Goal: Transaction & Acquisition: Book appointment/travel/reservation

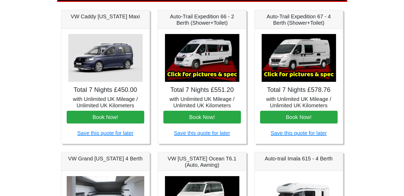
scroll to position [68, 0]
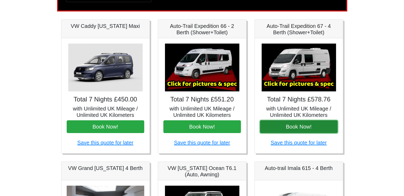
click at [293, 129] on button "Book Now!" at bounding box center [298, 126] width 77 height 13
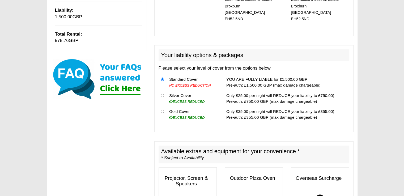
scroll to position [159, 0]
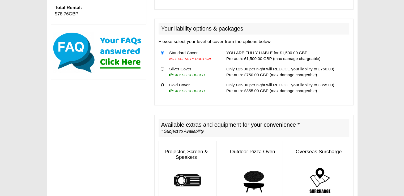
click at [161, 83] on input "radio" at bounding box center [162, 84] width 3 height 3
radio input "true"
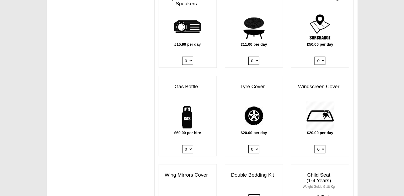
scroll to position [316, 0]
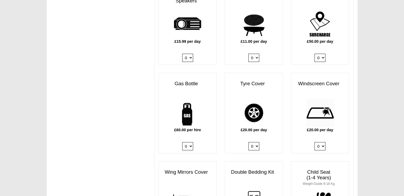
click at [189, 142] on select "0 1" at bounding box center [187, 146] width 11 height 8
select select "Gas Bottle x QTY 1 @ 60.00 GBP per hire."
click at [182, 142] on select "0 1" at bounding box center [187, 146] width 11 height 8
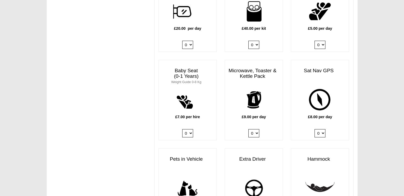
scroll to position [528, 0]
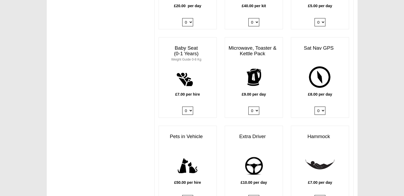
click at [257, 98] on div "£9.00 per day 0 1" at bounding box center [254, 90] width 58 height 55
click at [254, 106] on select "0 1" at bounding box center [253, 110] width 11 height 8
select select "Kitchen Pack x QTY 1 @ 9.00 GBP per day."
click at [248, 106] on select "0 1" at bounding box center [253, 110] width 11 height 8
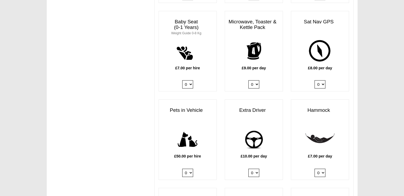
scroll to position [554, 0]
click at [255, 80] on select "0 1" at bounding box center [253, 84] width 11 height 8
select select
click at [248, 80] on select "0 1" at bounding box center [253, 84] width 11 height 8
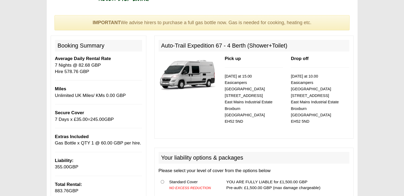
scroll to position [0, 0]
